Goal: Transaction & Acquisition: Register for event/course

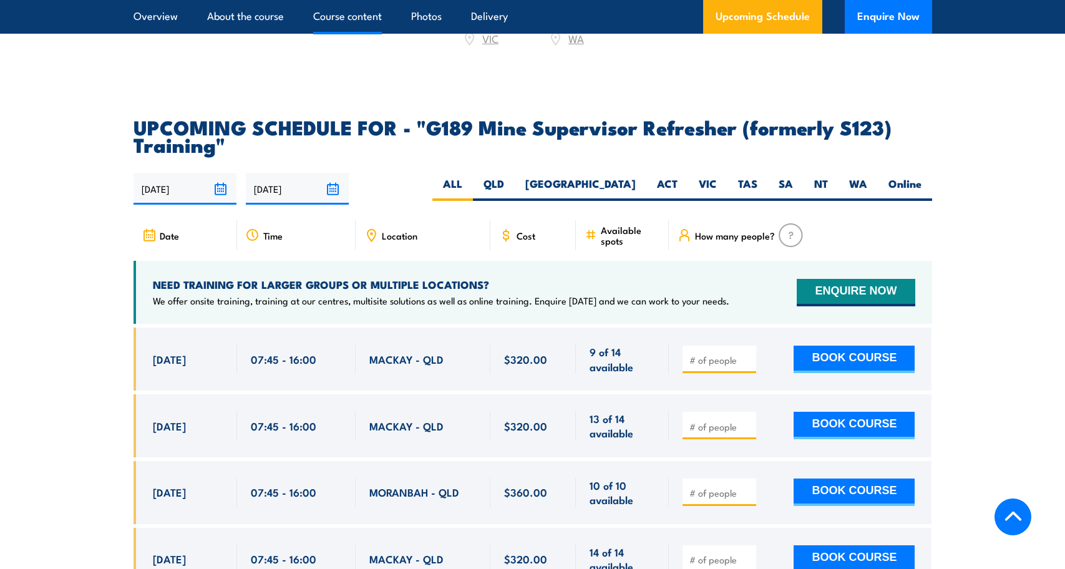
scroll to position [2288, 0]
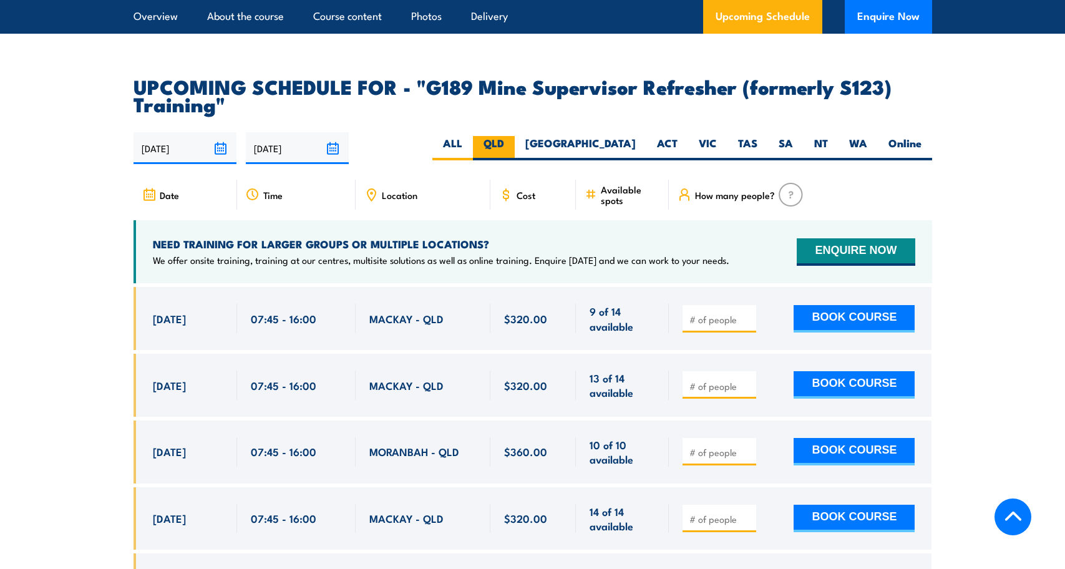
click at [515, 136] on label "QLD" at bounding box center [494, 148] width 42 height 24
click at [512, 136] on input "QLD" at bounding box center [508, 140] width 8 height 8
radio input "true"
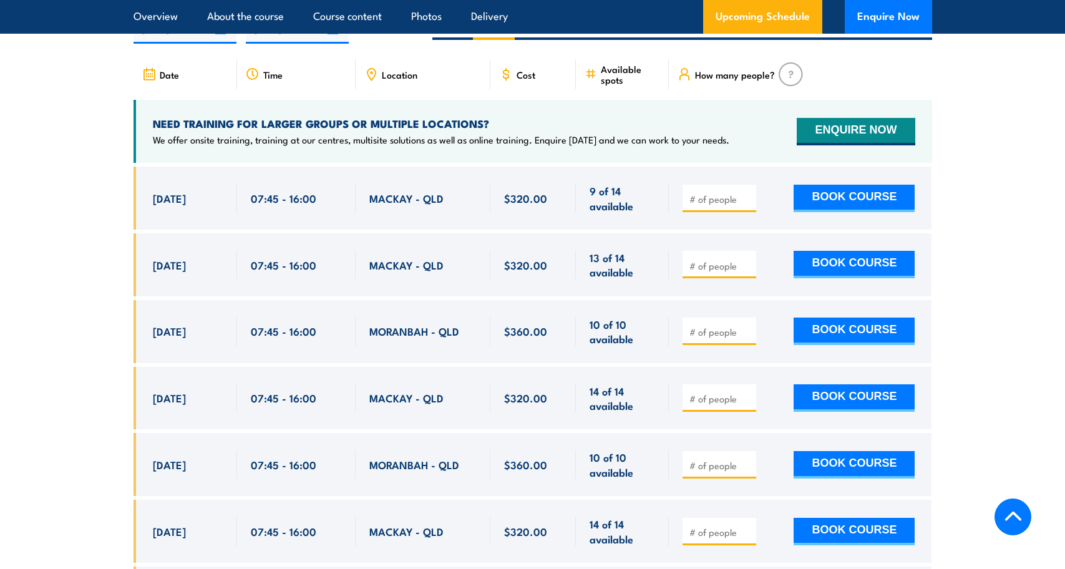
scroll to position [2346, 0]
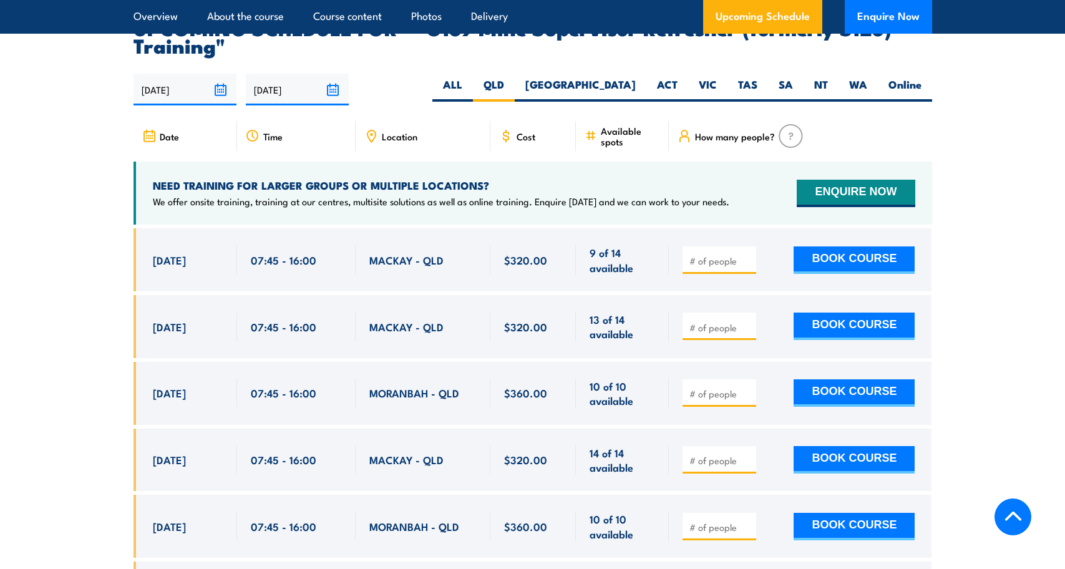
click at [309, 249] on div "07:45 - 16:00" at bounding box center [296, 259] width 91 height 29
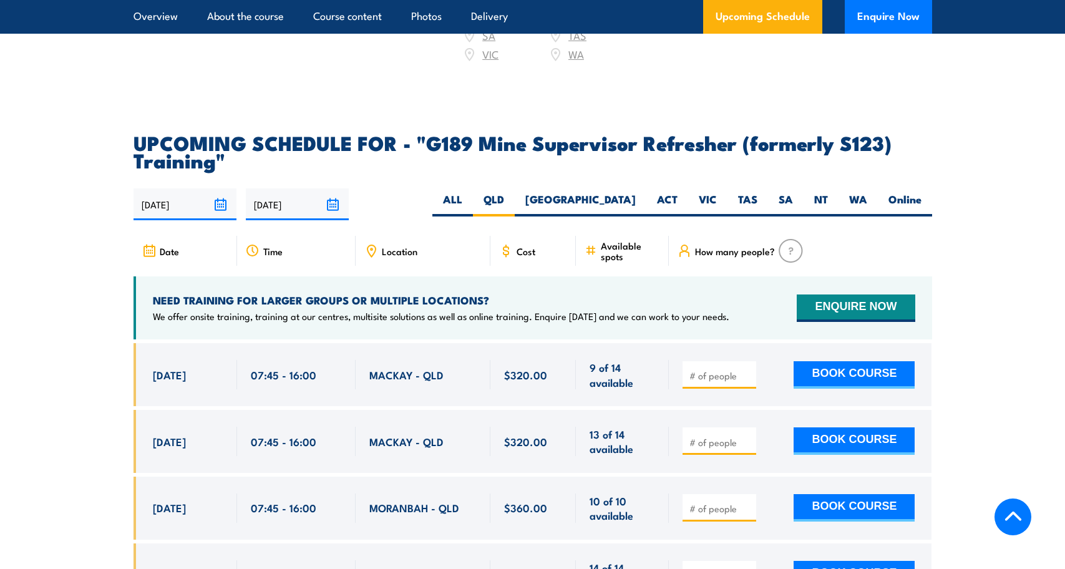
scroll to position [2461, 0]
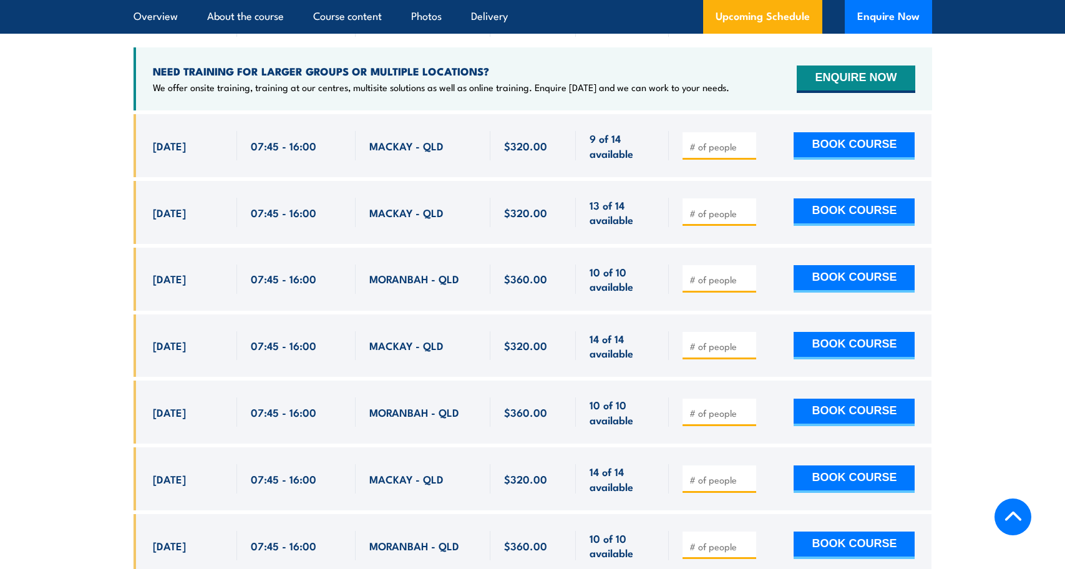
click at [733, 140] on input "number" at bounding box center [720, 146] width 62 height 12
type input "1"
click at [815, 132] on button "BOOK COURSE" at bounding box center [854, 145] width 121 height 27
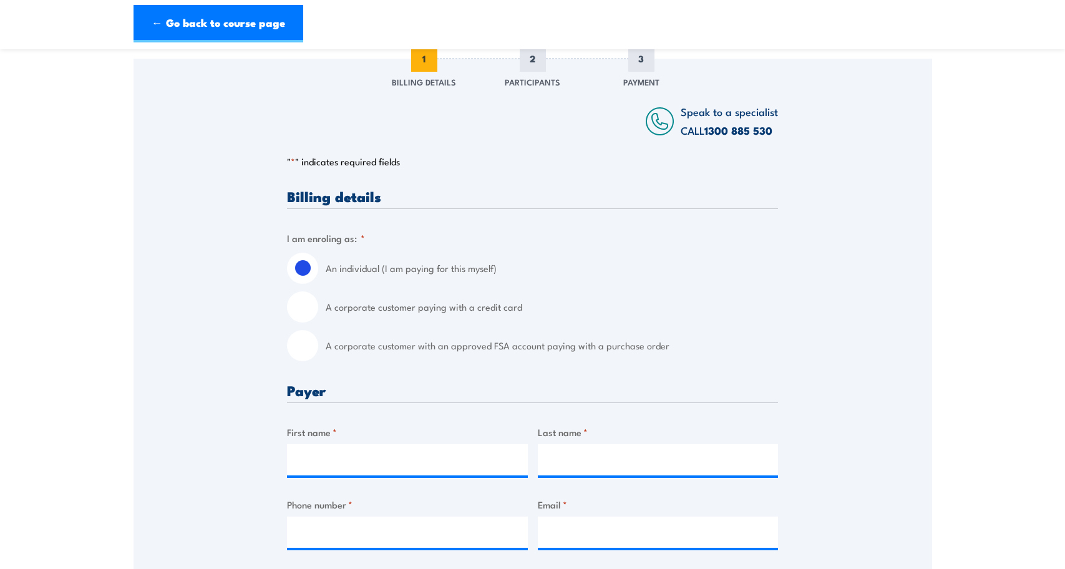
scroll to position [229, 0]
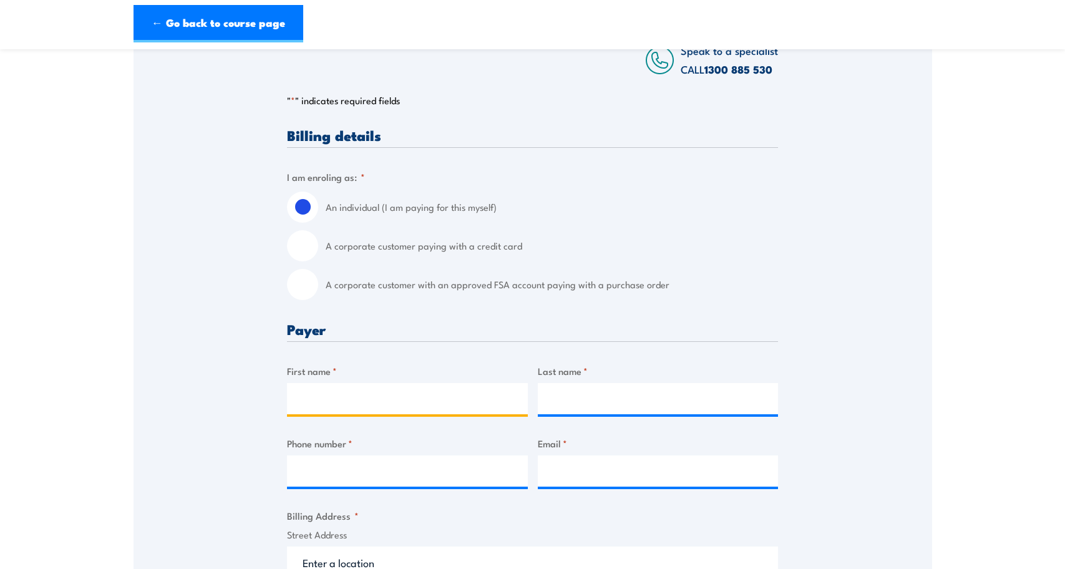
click at [416, 400] on input "First name *" at bounding box center [407, 398] width 241 height 31
type input "[PERSON_NAME]"
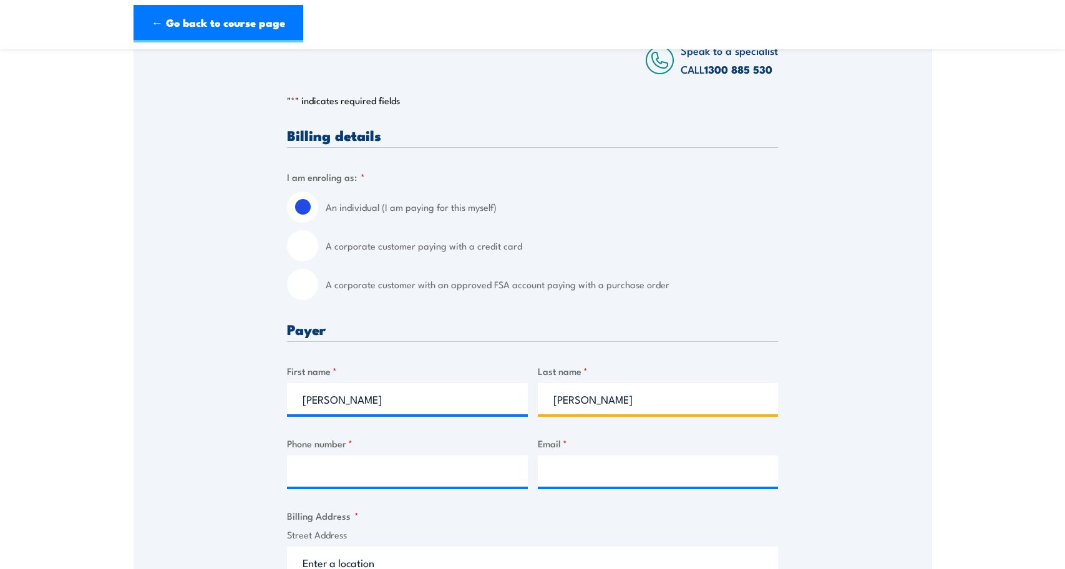
type input "[PERSON_NAME]"
click at [381, 470] on input "Phone number *" at bounding box center [407, 470] width 241 height 31
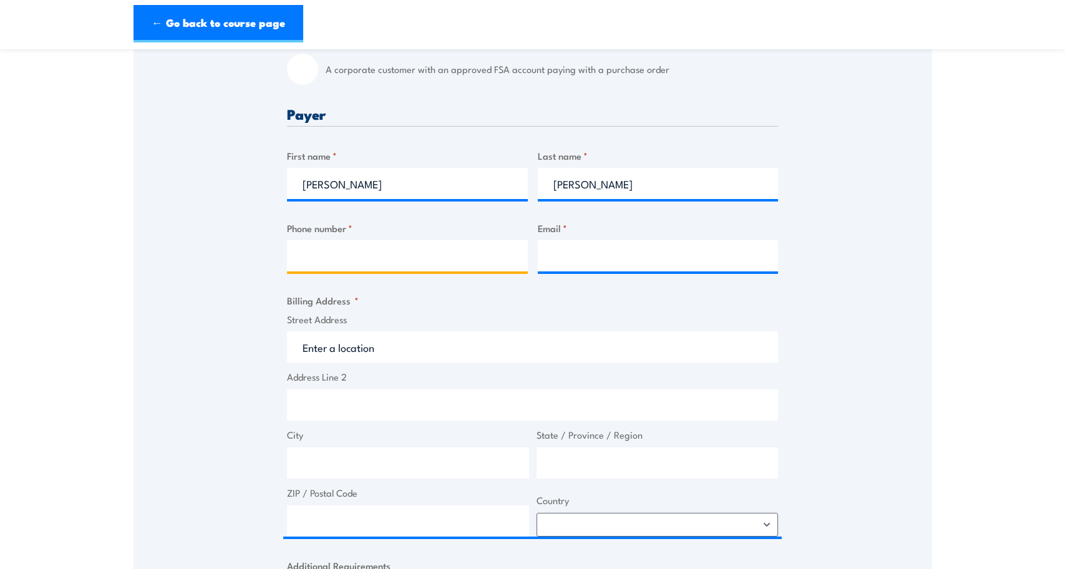
scroll to position [457, 0]
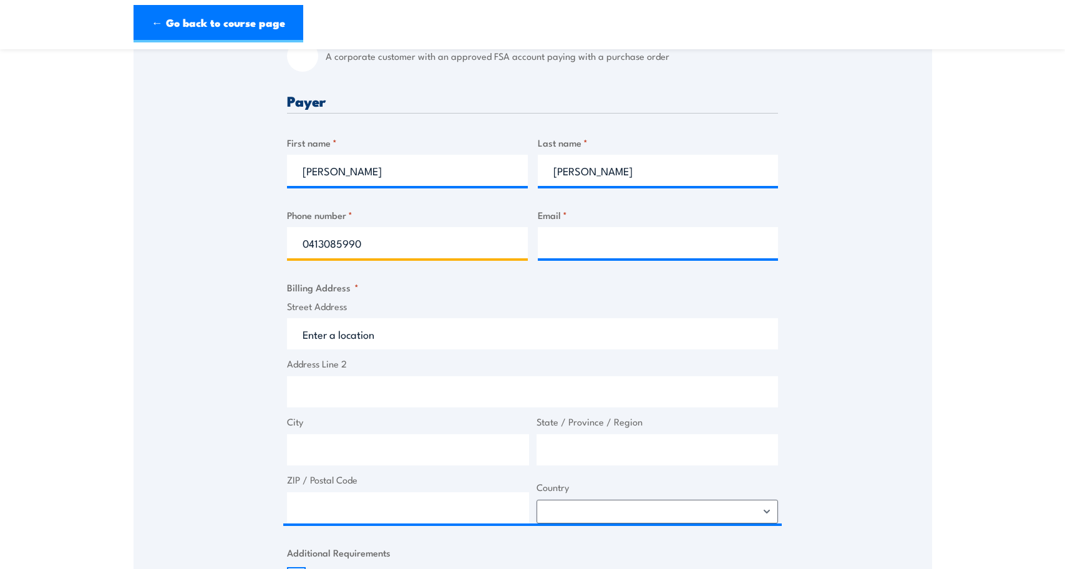
type input "0413085990"
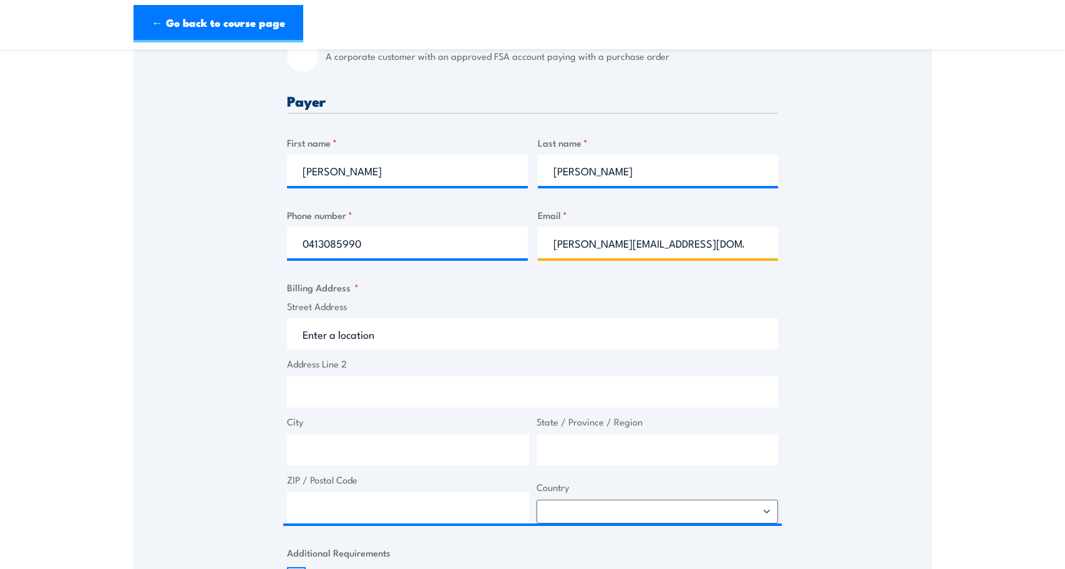
type input "robin.robinson2@orica.com"
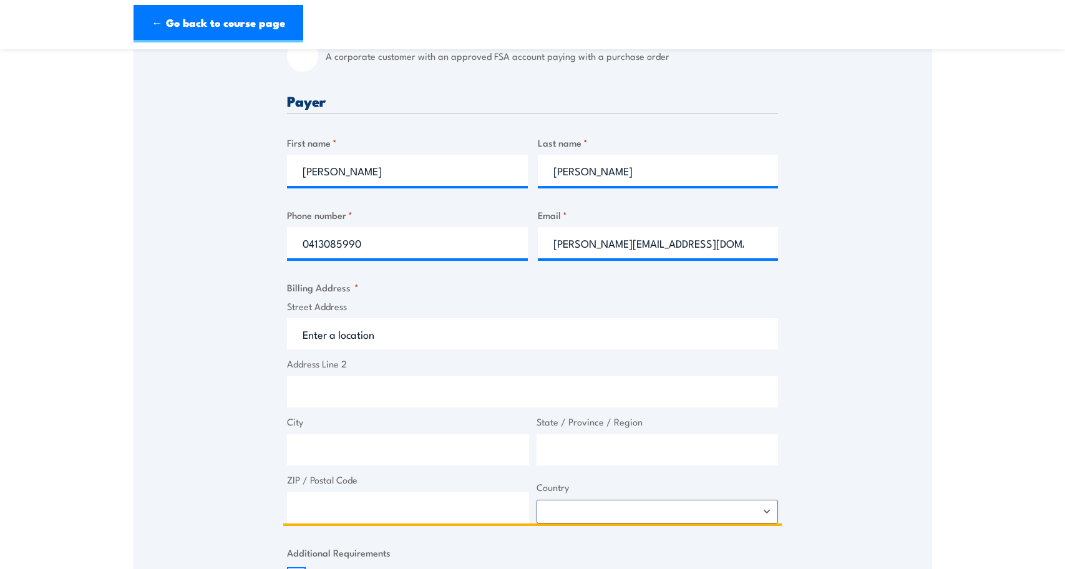
click at [348, 326] on input "Street Address" at bounding box center [532, 333] width 491 height 31
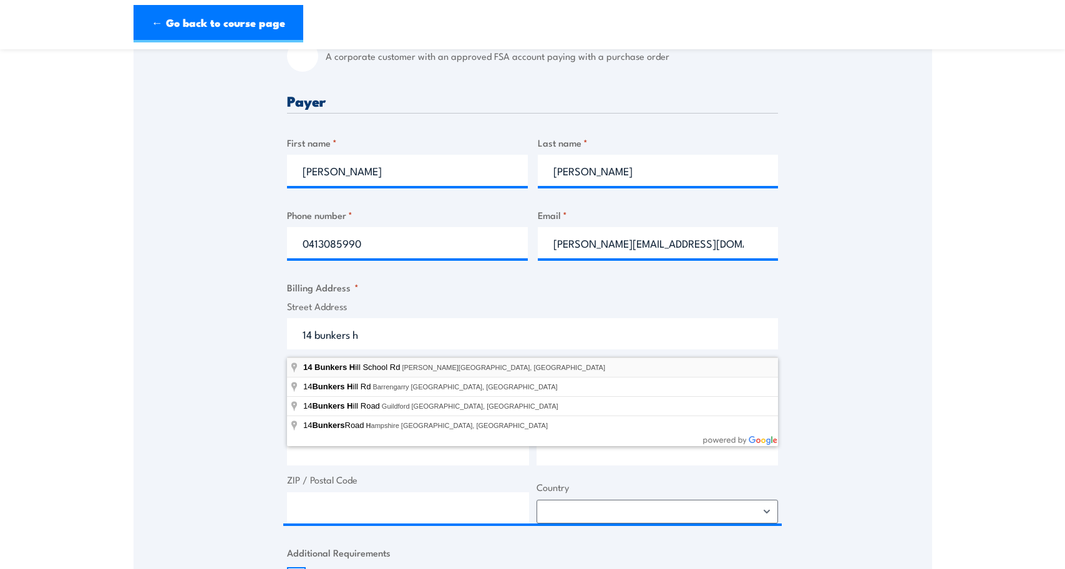
type input "14 Bunkers Hill School Rd, Westbrook QLD, Australia"
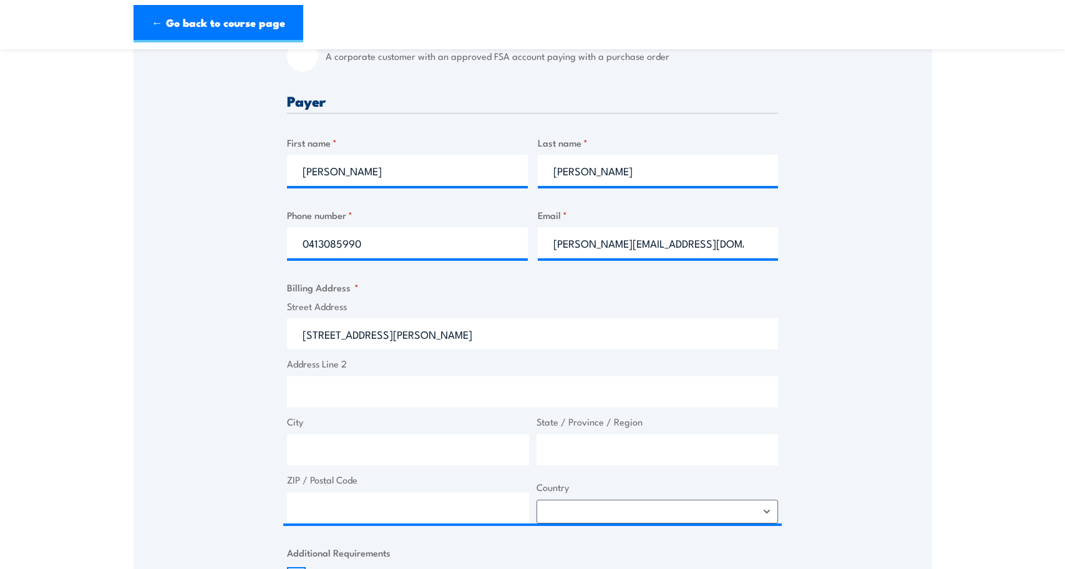
type input "14 Bunkers Hill School Rd"
type input "Westbrook"
type input "Queensland"
type input "4350"
select select "Australia"
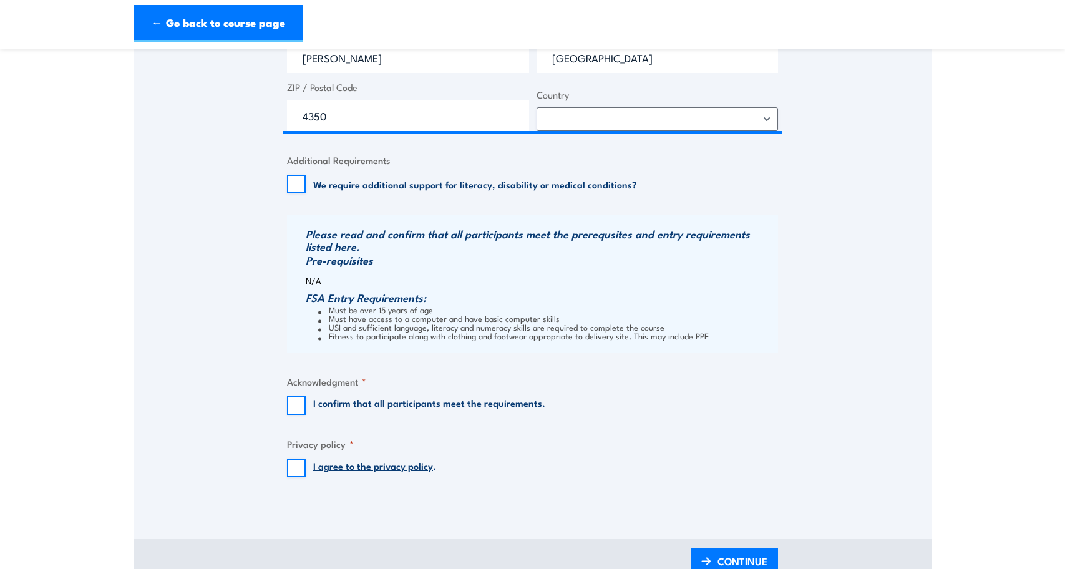
scroll to position [915, 0]
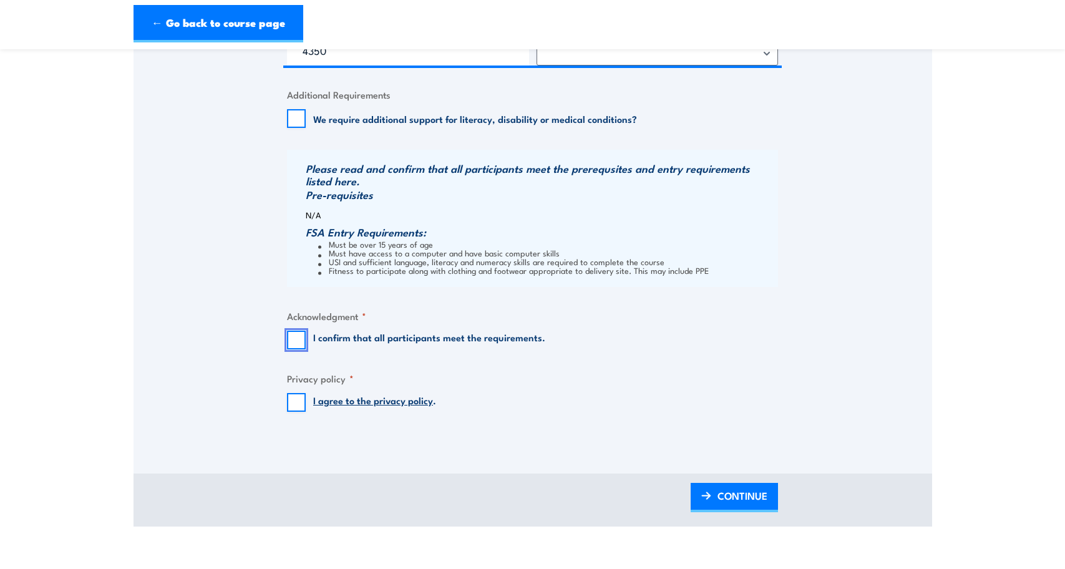
click at [295, 347] on input "I confirm that all participants meet the requirements." at bounding box center [296, 340] width 19 height 19
checkbox input "true"
click at [296, 412] on input "I agree to the privacy policy ." at bounding box center [296, 402] width 19 height 19
checkbox input "true"
click at [722, 504] on span "CONTINUE" at bounding box center [742, 495] width 50 height 33
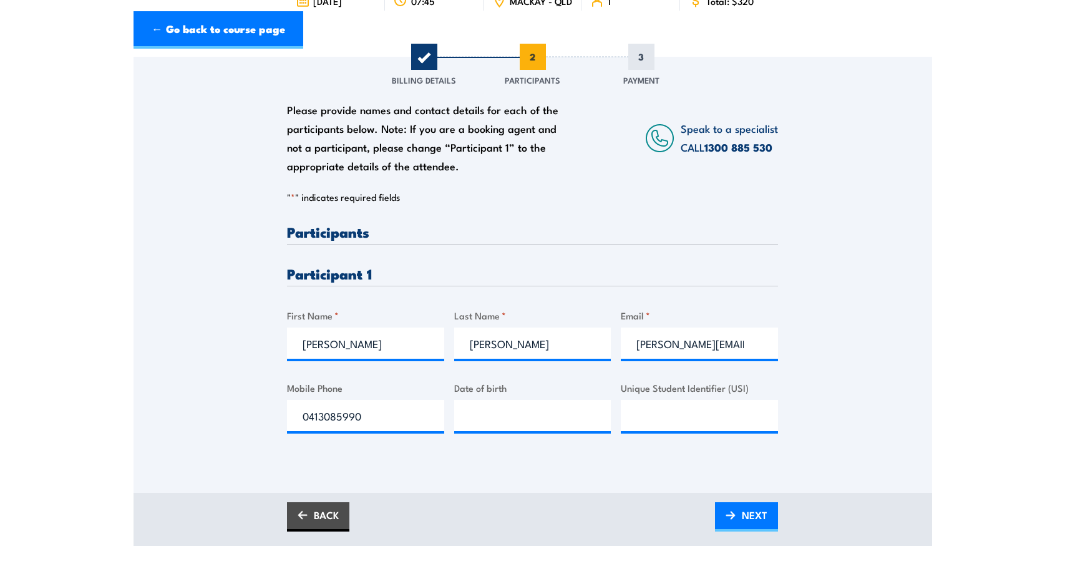
scroll to position [229, 0]
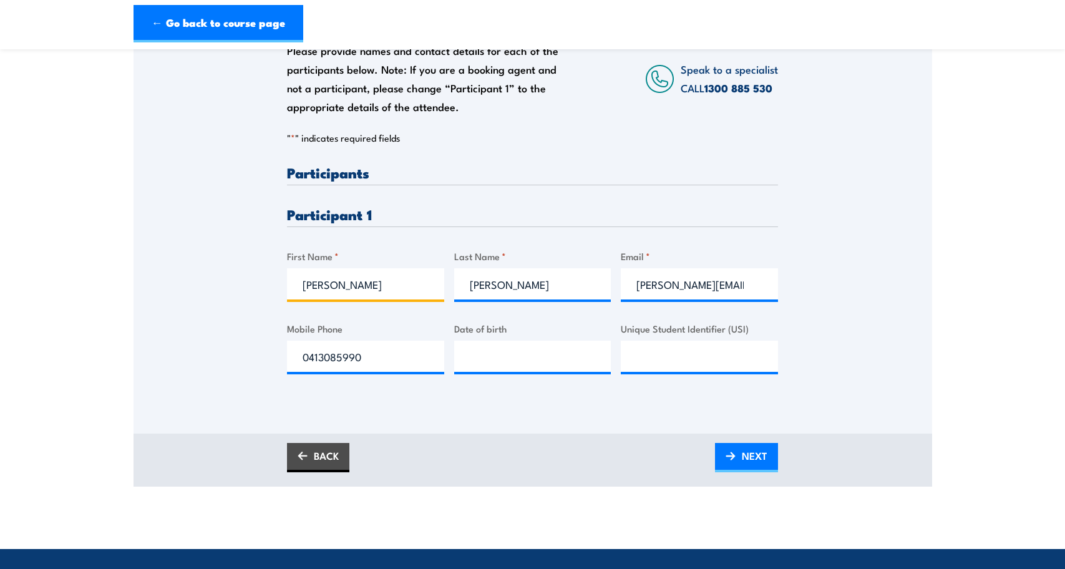
click at [343, 294] on input "Robin" at bounding box center [365, 283] width 157 height 31
click at [658, 367] on input "Unique Student Identifier (USI)" at bounding box center [699, 356] width 157 height 31
type input "__/__/____"
click at [519, 364] on input "__/__/____" at bounding box center [532, 356] width 157 height 31
click at [676, 369] on input "Unique Student Identifier (USI)" at bounding box center [699, 356] width 157 height 31
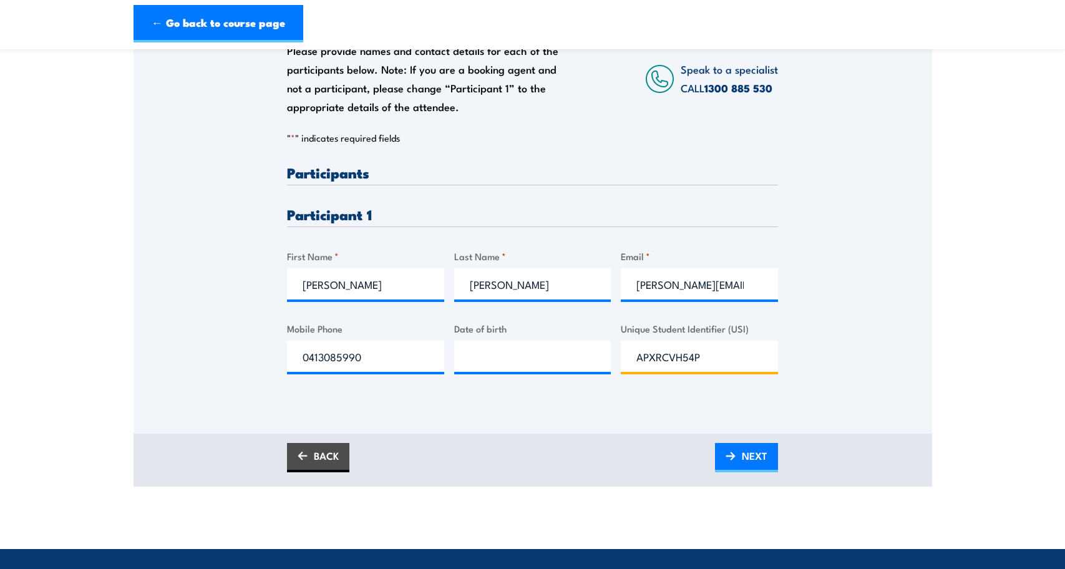
type input "APXRCVH54P"
drag, startPoint x: 738, startPoint y: 370, endPoint x: 618, endPoint y: 368, distance: 120.4
click at [618, 368] on div "Please provide names and contact details for each of the participants below. No…" at bounding box center [532, 279] width 491 height 228
click at [510, 357] on input "__/__/____" at bounding box center [532, 356] width 157 height 31
type input "18/09/1968"
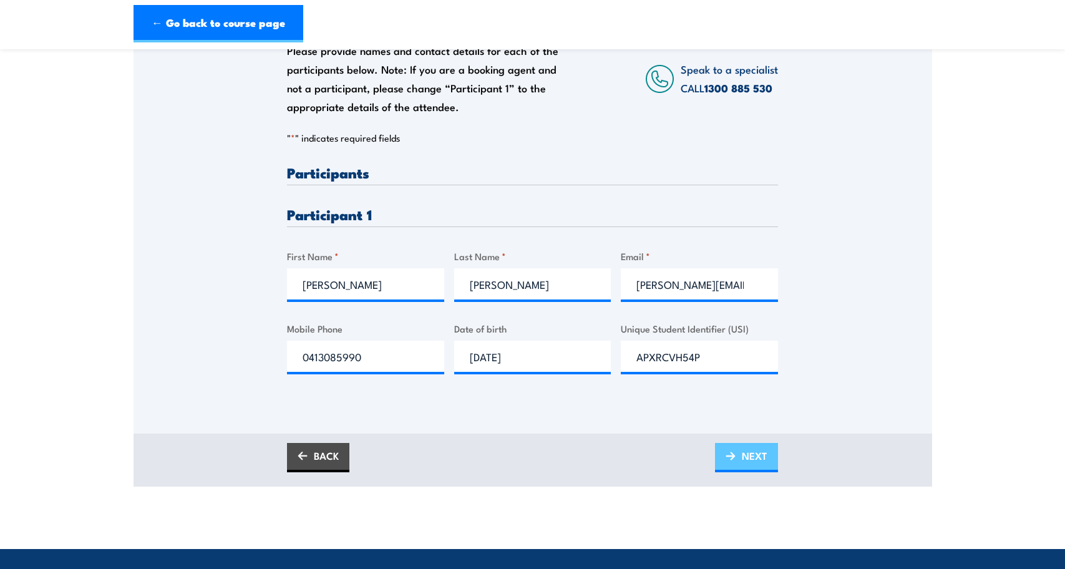
click at [763, 472] on span "NEXT" at bounding box center [755, 455] width 26 height 33
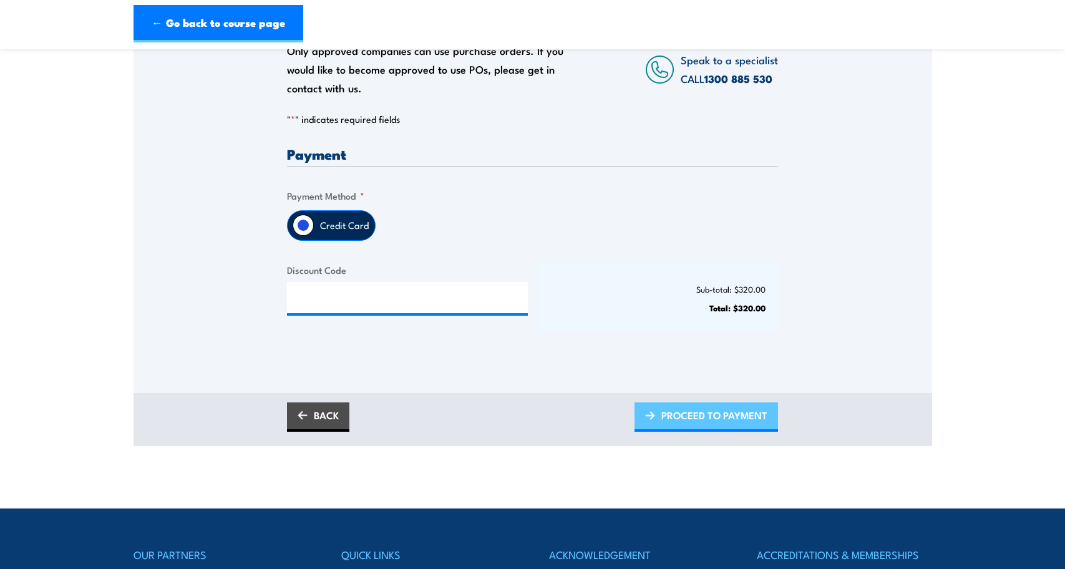
click at [700, 409] on span "PROCEED TO PAYMENT" at bounding box center [714, 415] width 106 height 33
